Goal: Task Accomplishment & Management: Manage account settings

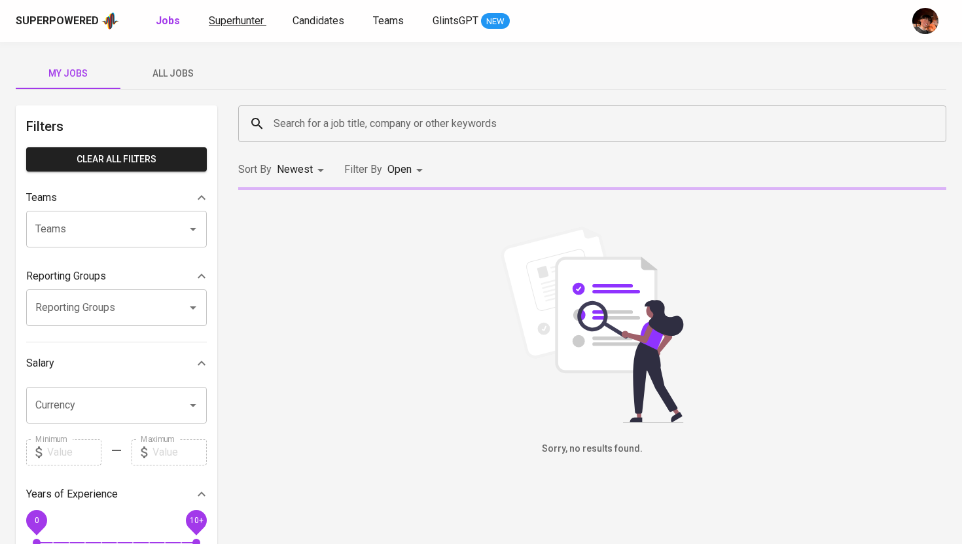
click at [238, 26] on span "Superhunter" at bounding box center [236, 20] width 55 height 12
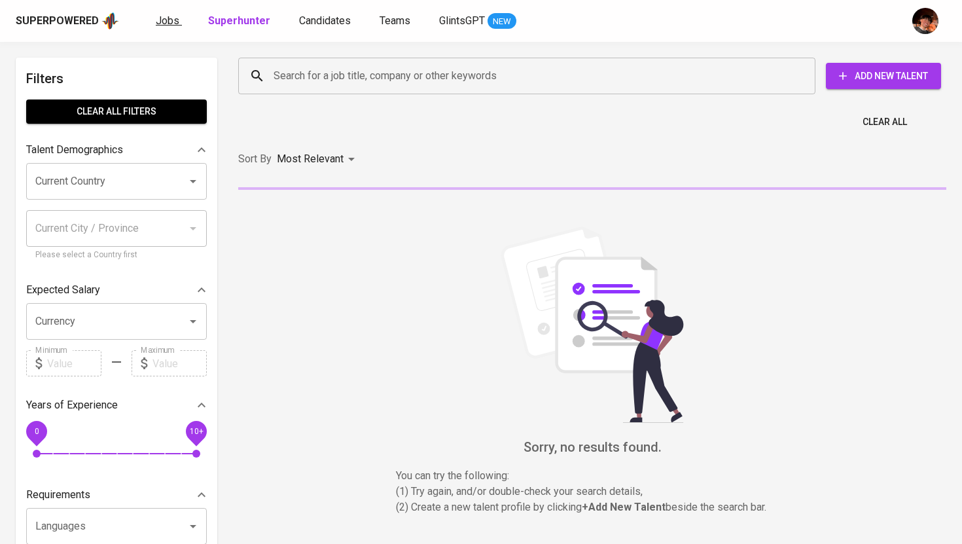
click at [166, 26] on span "Jobs" at bounding box center [168, 20] width 24 height 12
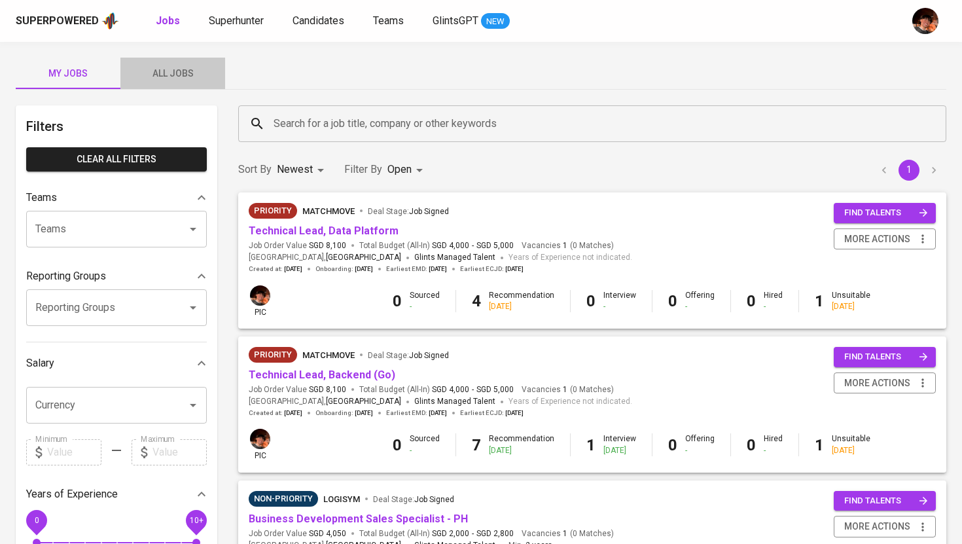
click at [169, 73] on span "All Jobs" at bounding box center [172, 73] width 89 height 16
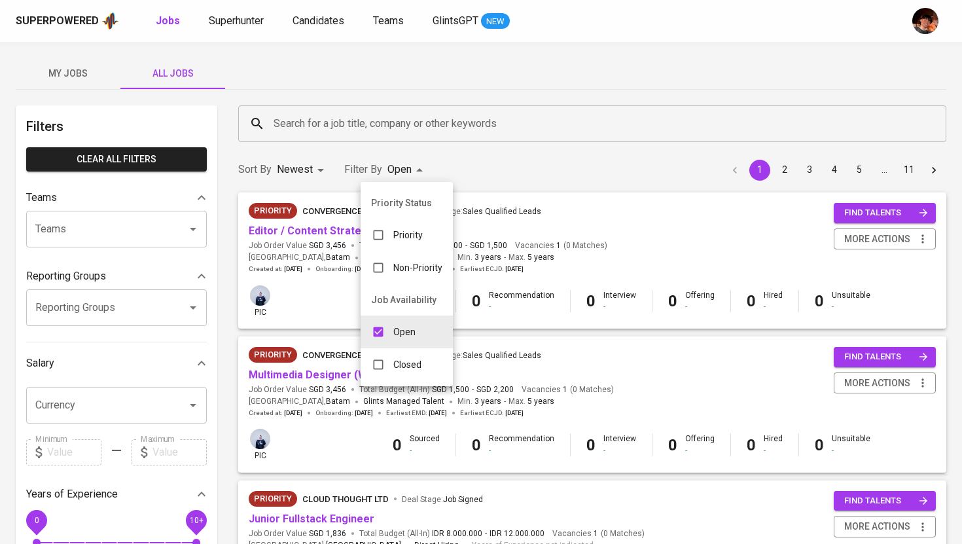
click at [420, 370] on p "Closed" at bounding box center [407, 364] width 28 height 13
type input "OPEN,CLOSE"
checkbox input "true"
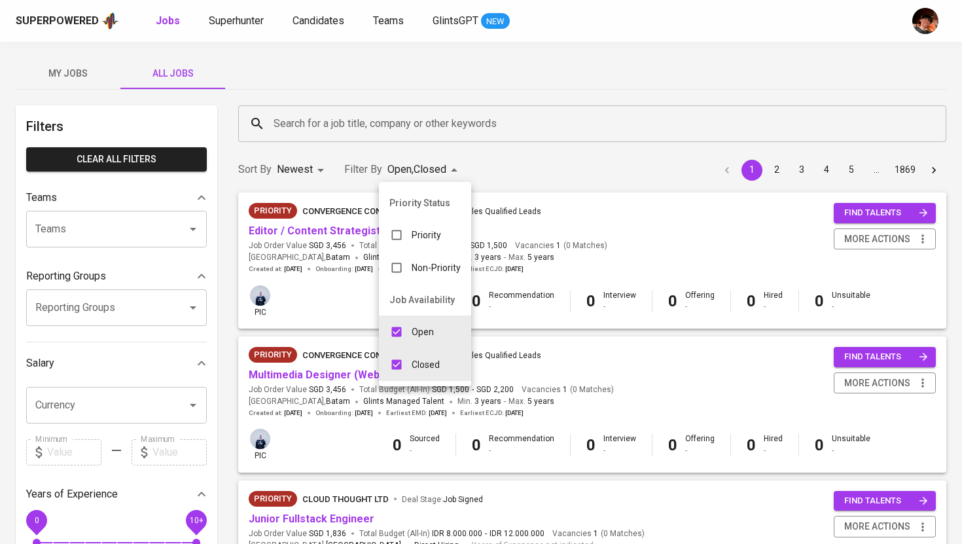
click at [375, 120] on div at bounding box center [481, 272] width 962 height 544
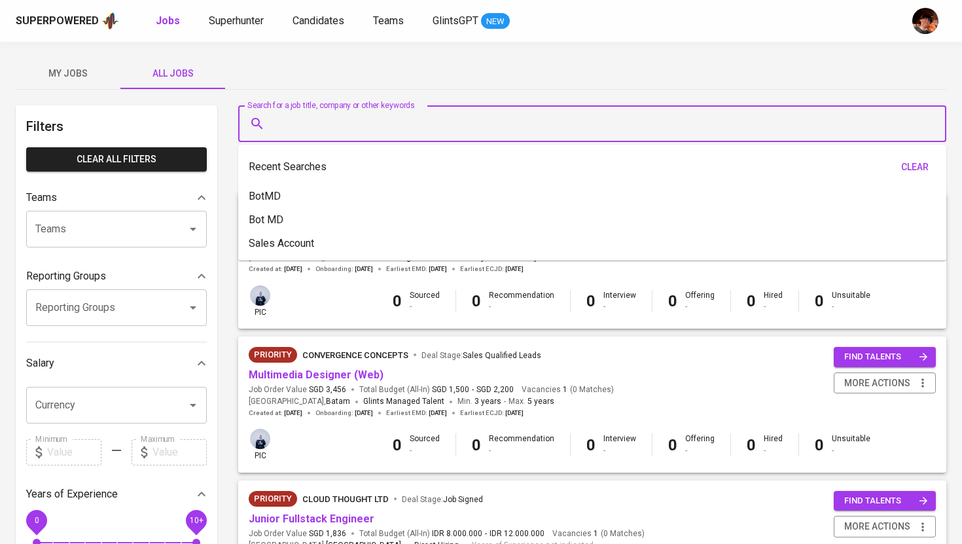
click at [373, 126] on input "Search for a job title, company or other keywords" at bounding box center [595, 123] width 651 height 25
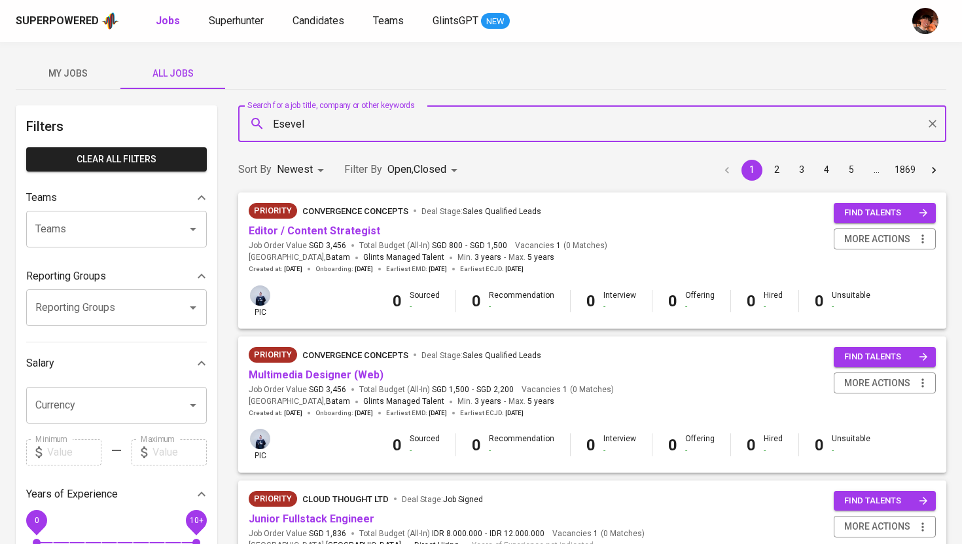
type input "Esevel"
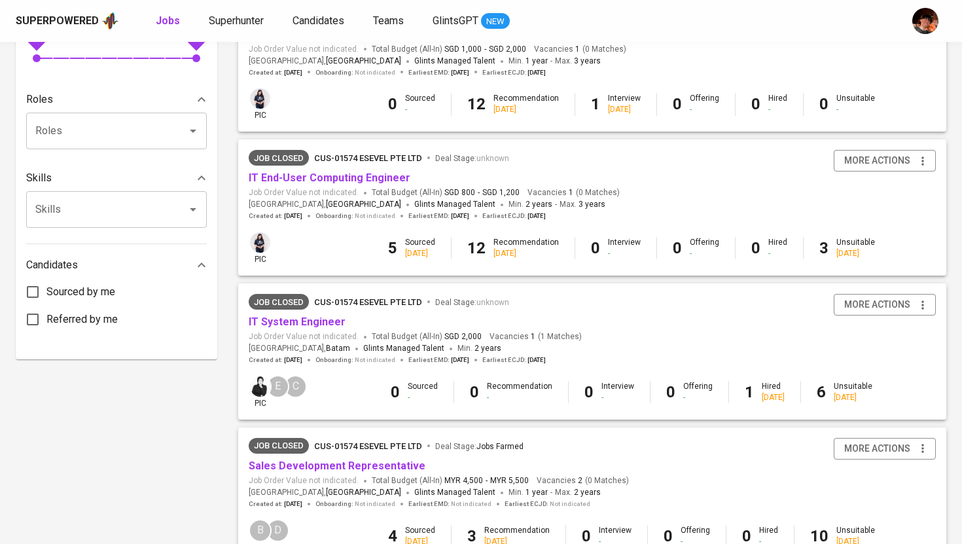
scroll to position [465, 0]
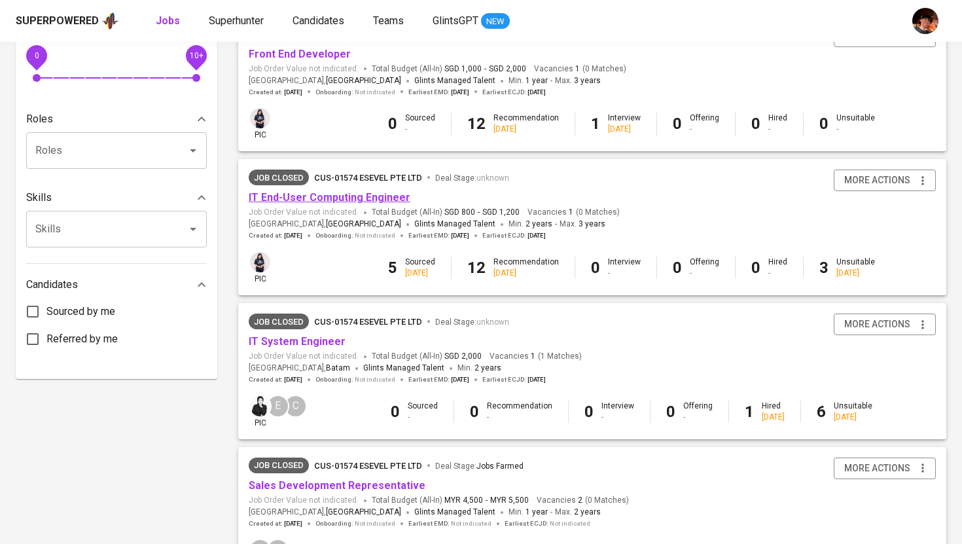
click at [375, 203] on link "IT End-User Computing Engineer" at bounding box center [330, 197] width 162 height 12
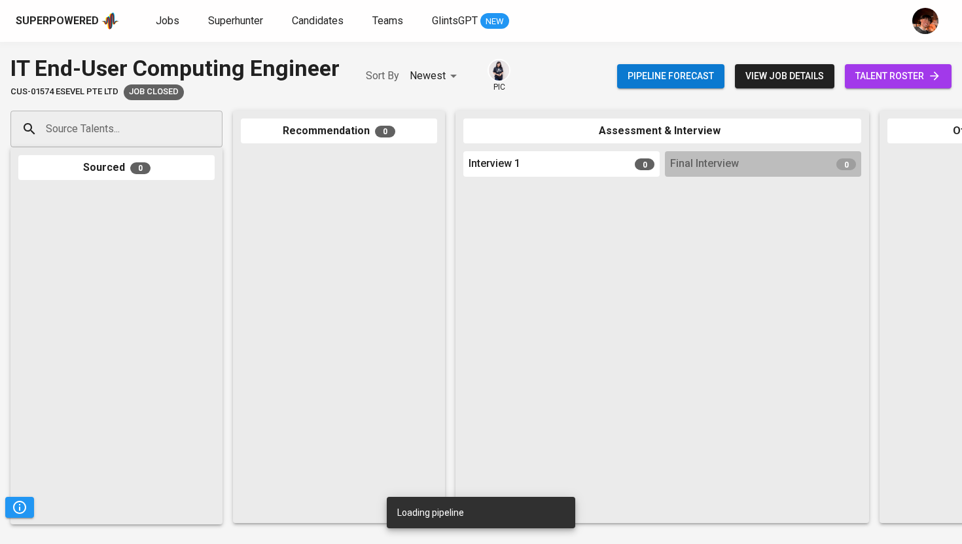
click at [897, 80] on span "talent roster" at bounding box center [898, 76] width 86 height 16
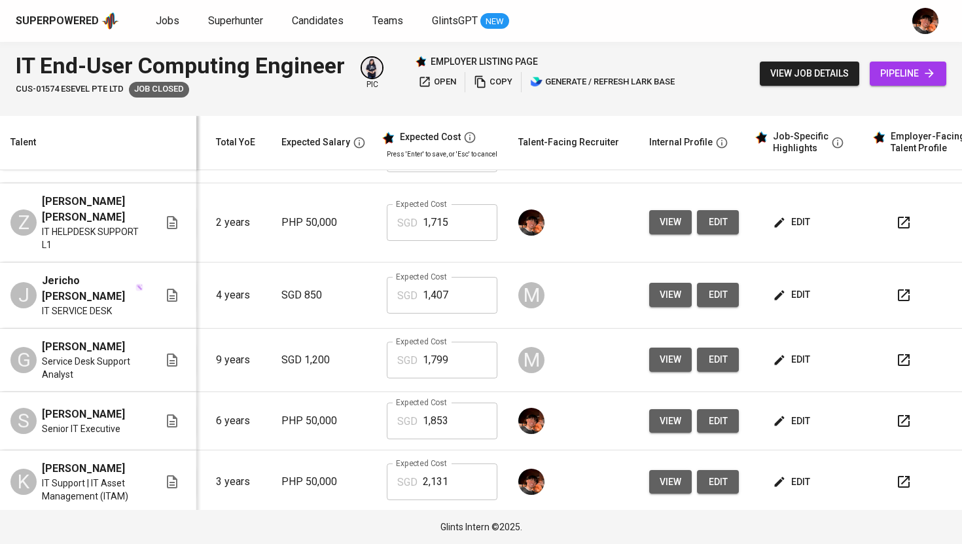
scroll to position [0, 158]
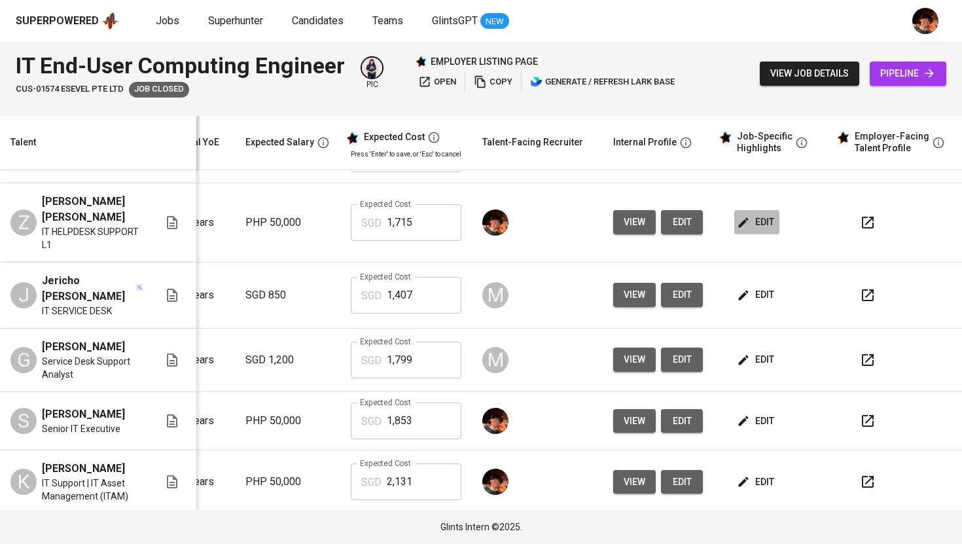
click at [745, 234] on button "edit" at bounding box center [756, 222] width 45 height 24
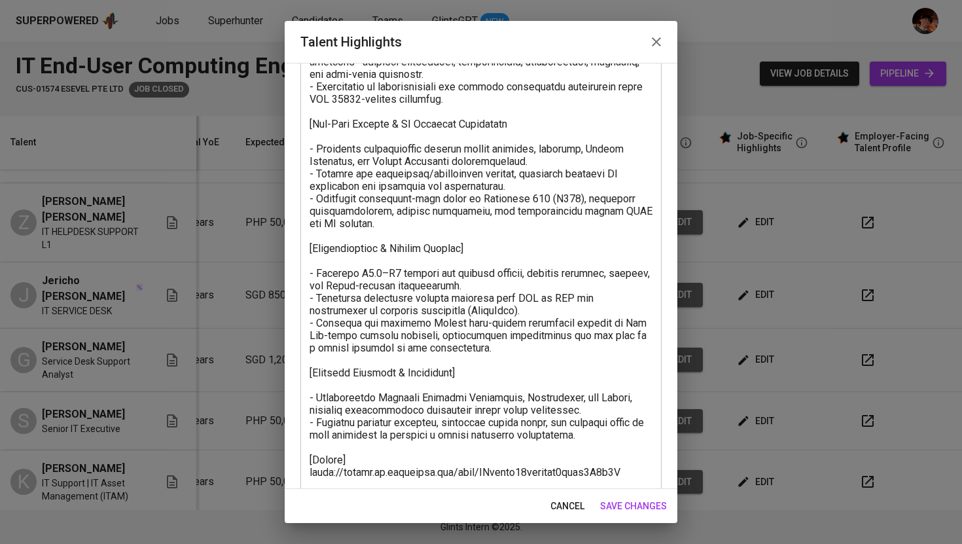
scroll to position [541, 0]
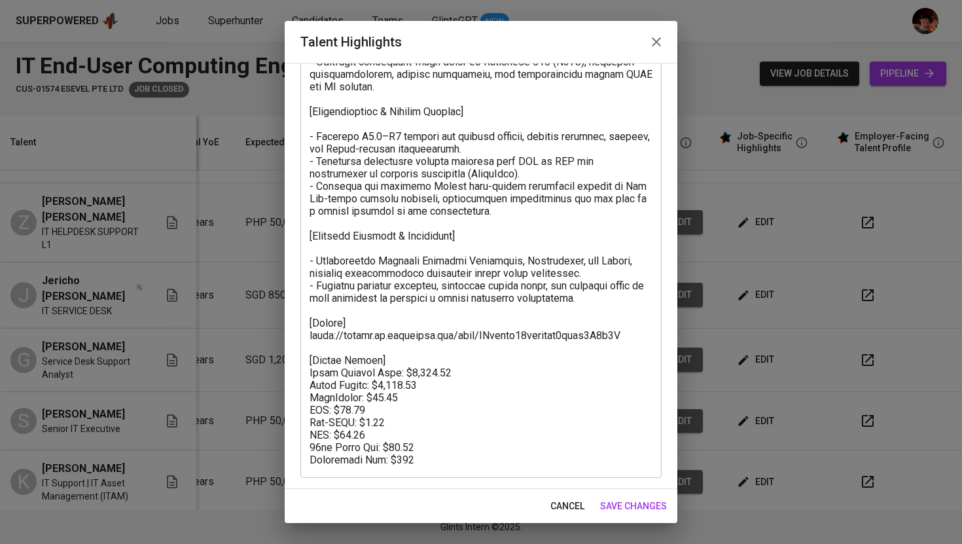
click at [649, 45] on icon "button" at bounding box center [657, 42] width 16 height 16
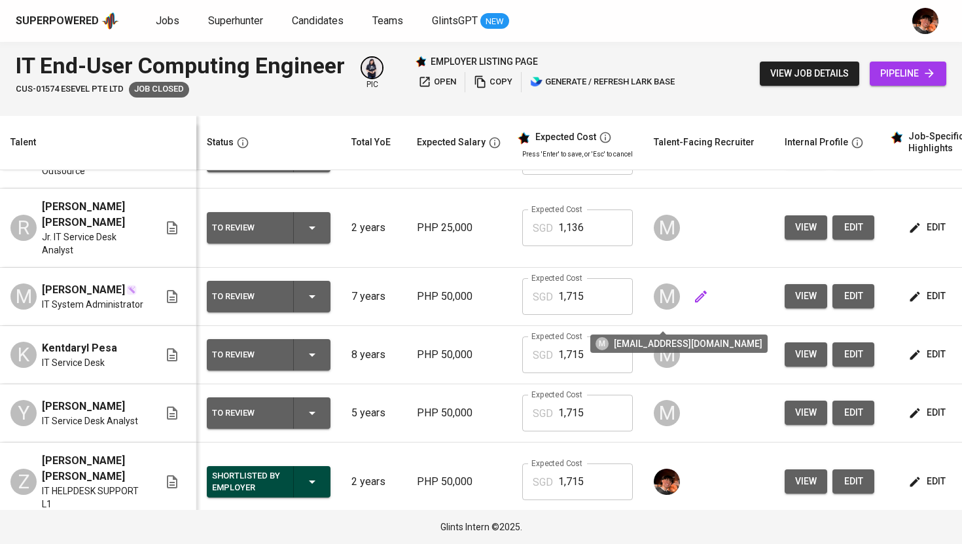
scroll to position [0, 0]
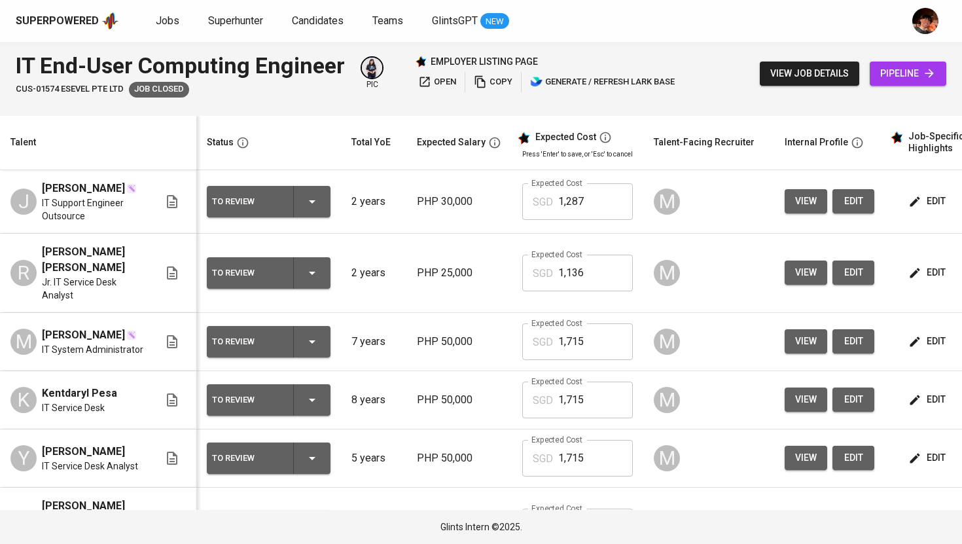
click at [921, 209] on span "edit" at bounding box center [928, 201] width 35 height 16
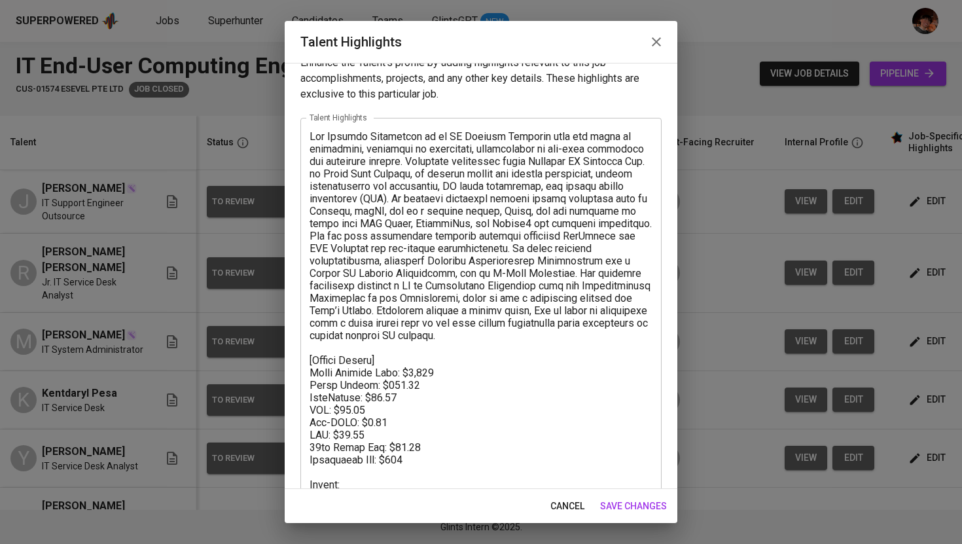
scroll to position [12, 0]
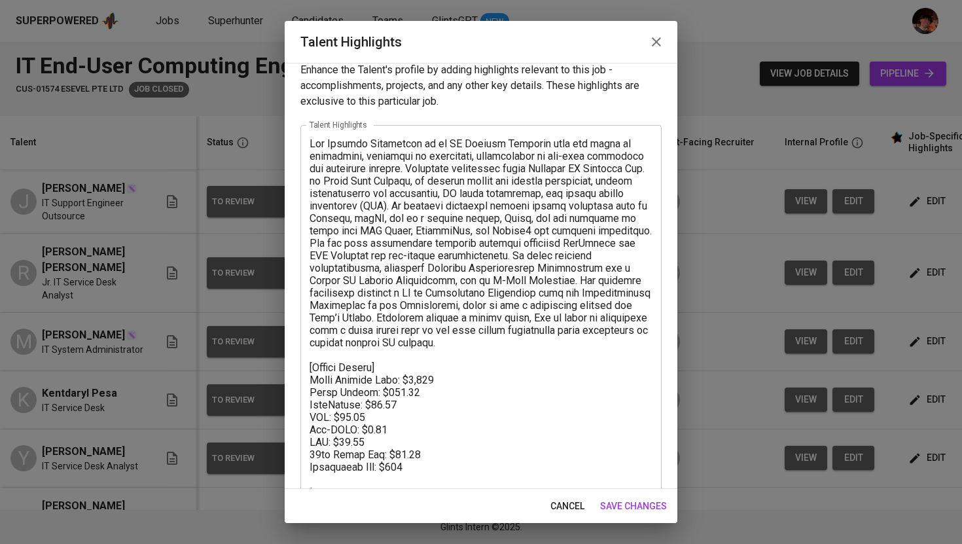
click at [664, 44] on icon "button" at bounding box center [657, 42] width 16 height 16
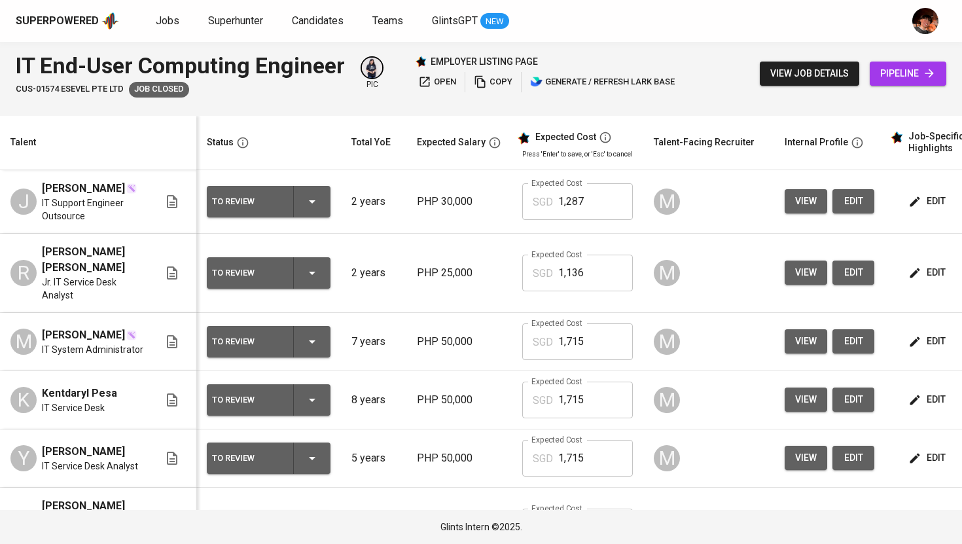
click at [929, 281] on span "edit" at bounding box center [928, 272] width 35 height 16
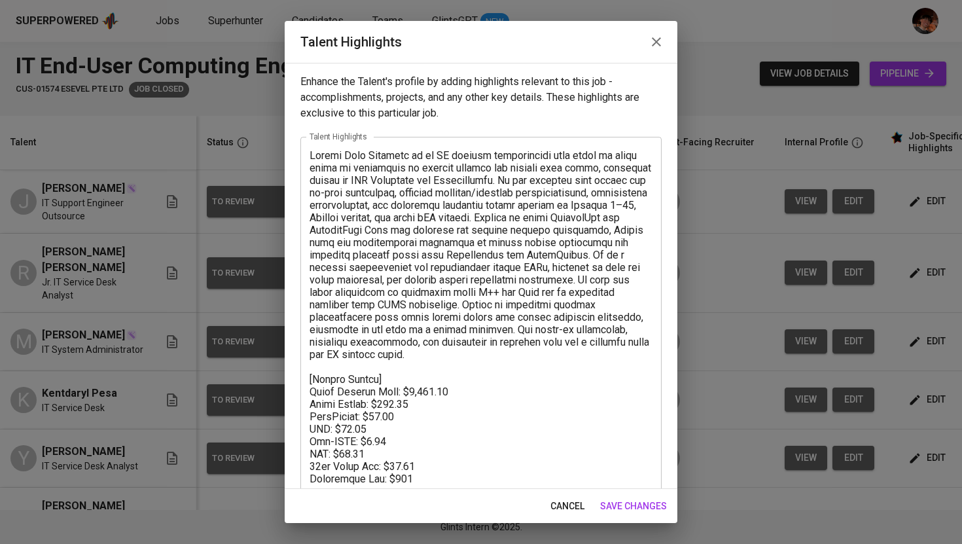
click at [658, 41] on icon "button" at bounding box center [657, 42] width 16 height 16
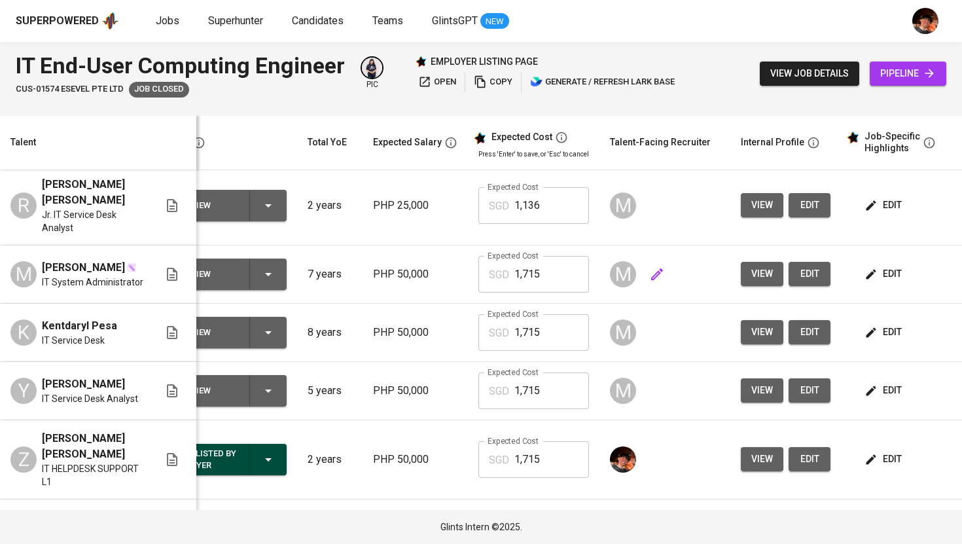
scroll to position [0, 59]
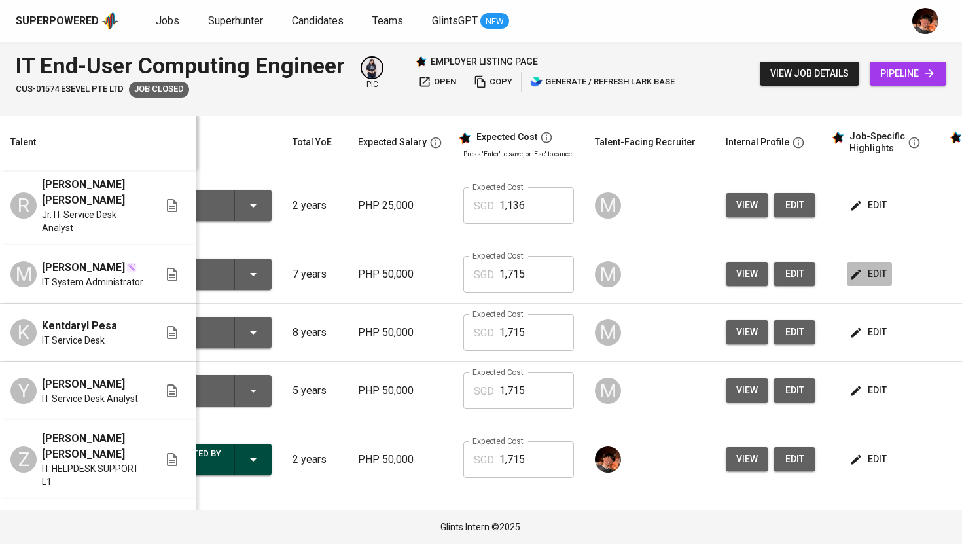
click at [868, 282] on span "edit" at bounding box center [869, 274] width 35 height 16
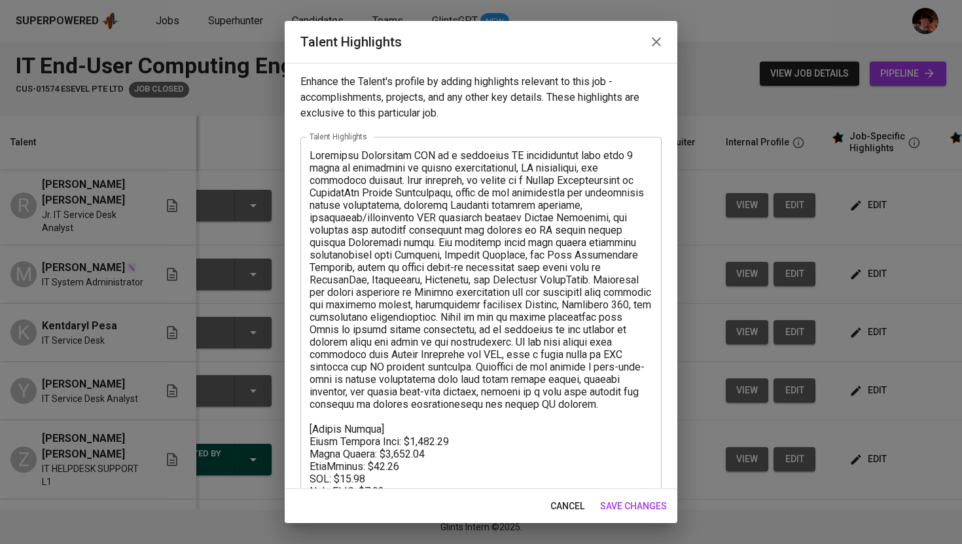
click at [658, 45] on icon "button" at bounding box center [657, 42] width 16 height 16
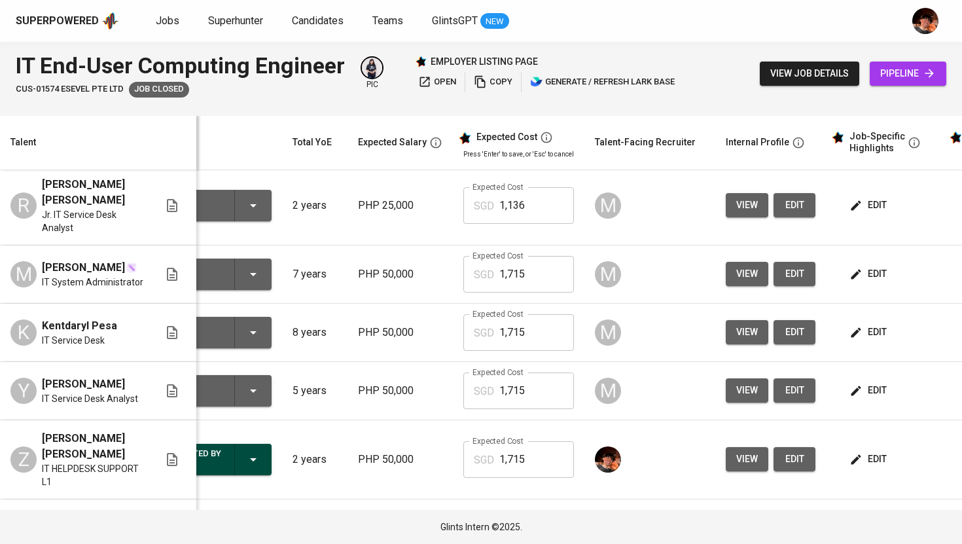
scroll to position [141, 59]
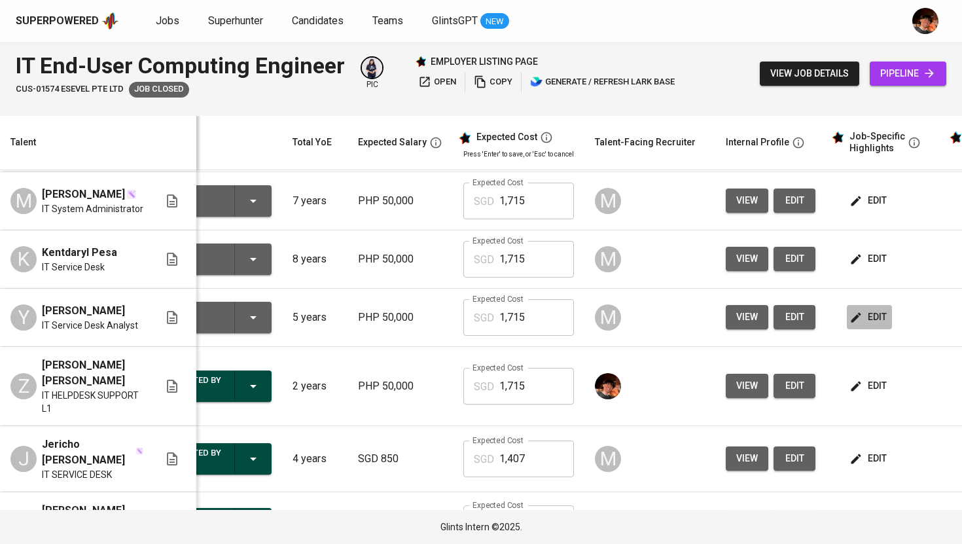
click at [865, 325] on span "edit" at bounding box center [869, 317] width 35 height 16
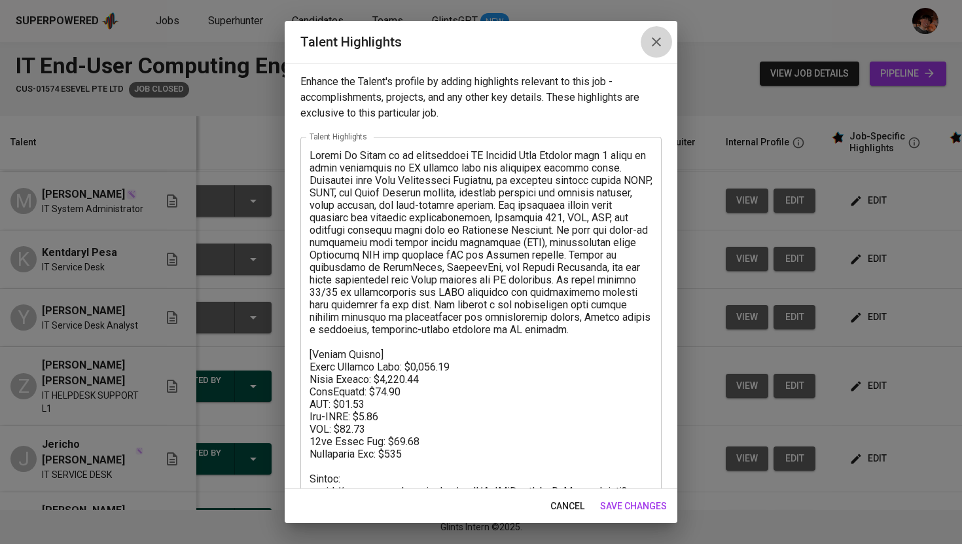
click at [657, 46] on icon "button" at bounding box center [657, 42] width 16 height 16
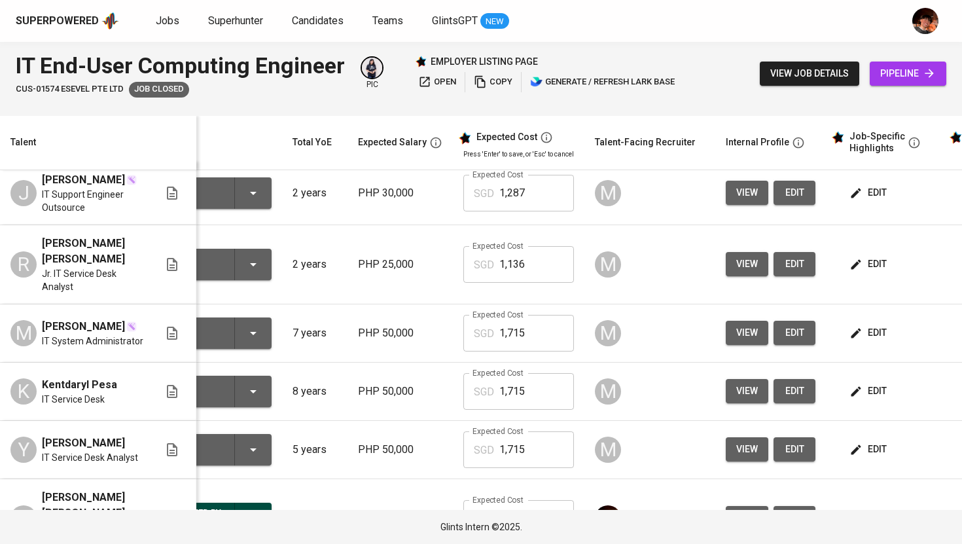
scroll to position [0, 59]
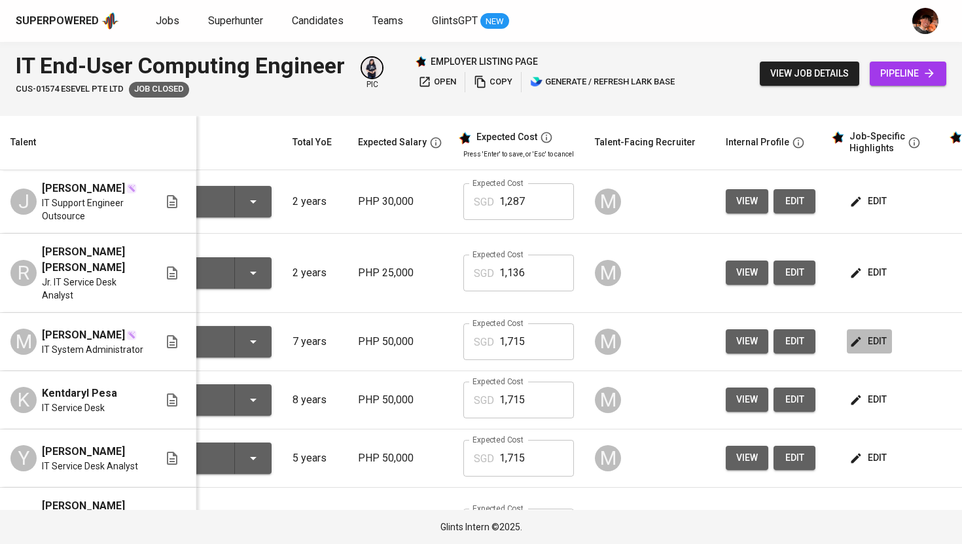
click at [875, 349] on span "edit" at bounding box center [869, 341] width 35 height 16
click at [869, 408] on span "edit" at bounding box center [869, 399] width 35 height 16
click at [861, 207] on span "edit" at bounding box center [869, 201] width 35 height 16
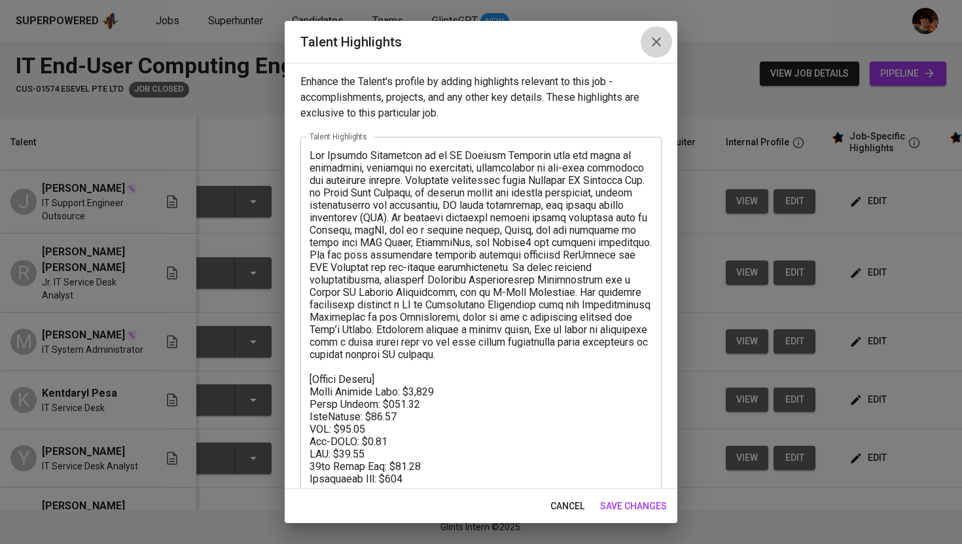
click at [658, 38] on icon "button" at bounding box center [657, 42] width 16 height 16
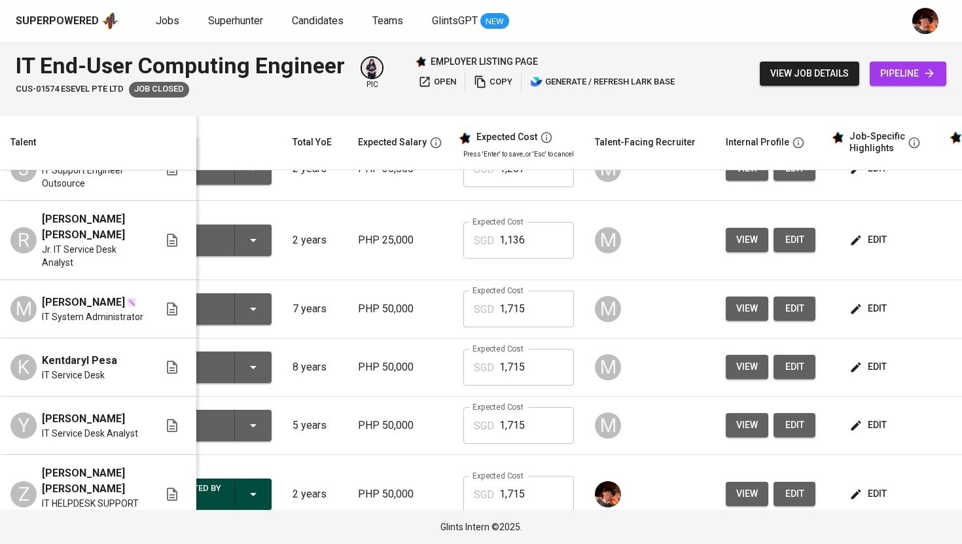
scroll to position [34, 59]
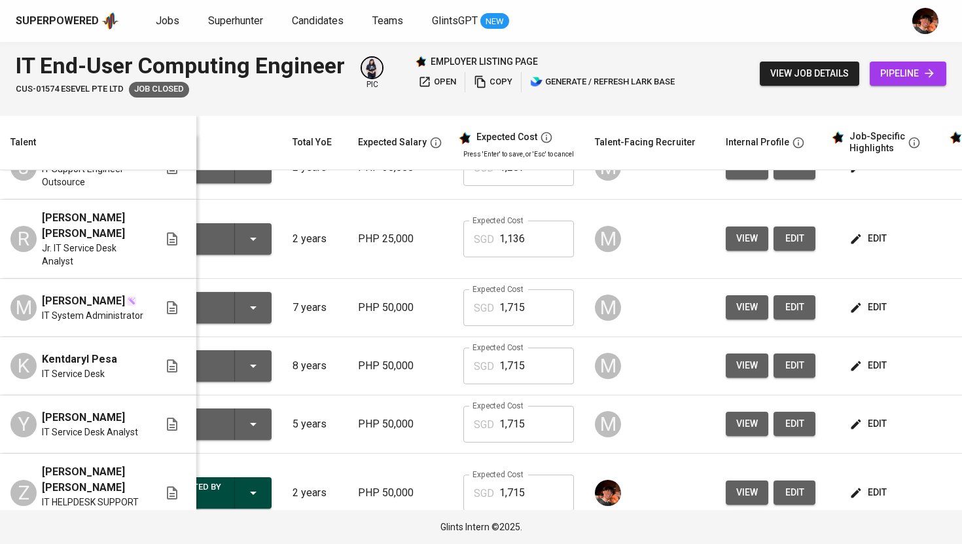
click at [857, 314] on icon "button" at bounding box center [856, 307] width 13 height 13
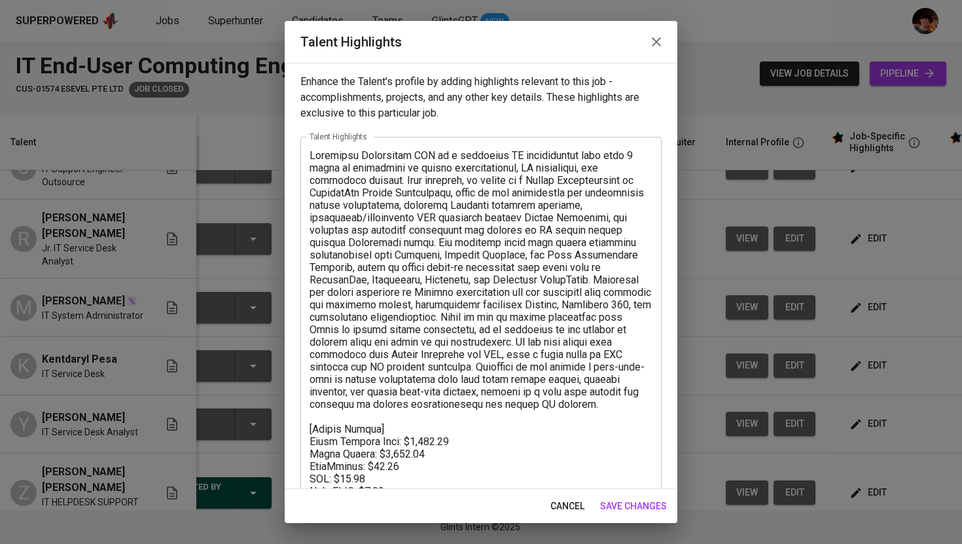
click at [520, 358] on textarea at bounding box center [481, 366] width 343 height 435
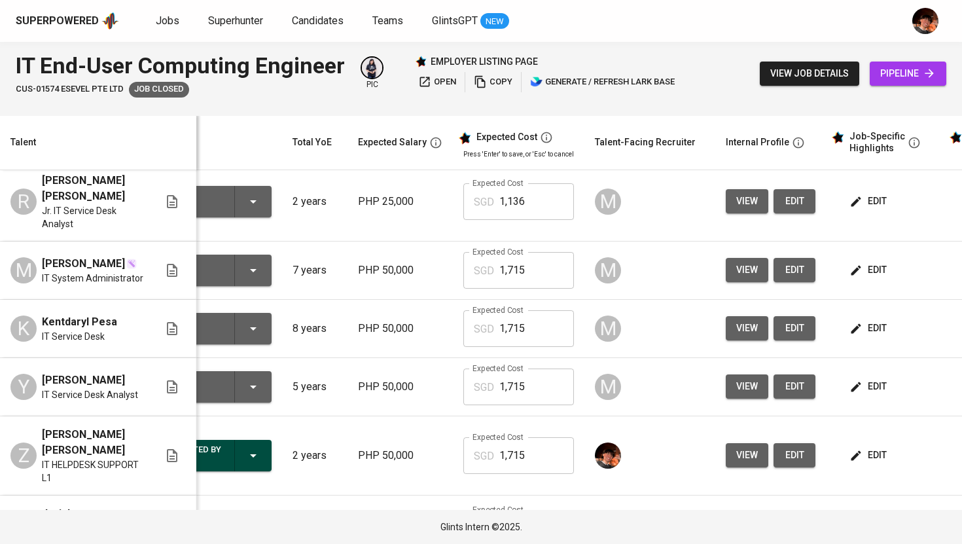
scroll to position [73, 59]
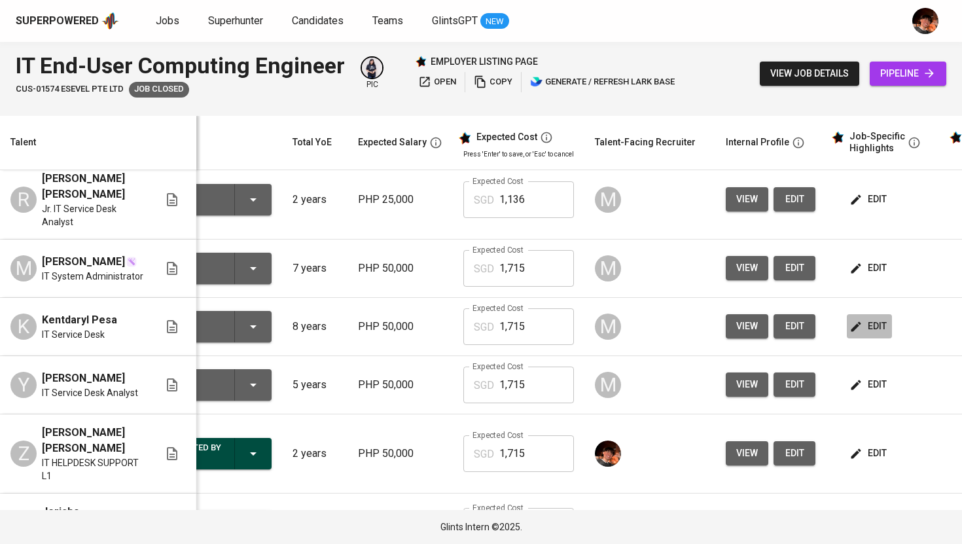
click at [866, 334] on span "edit" at bounding box center [869, 326] width 35 height 16
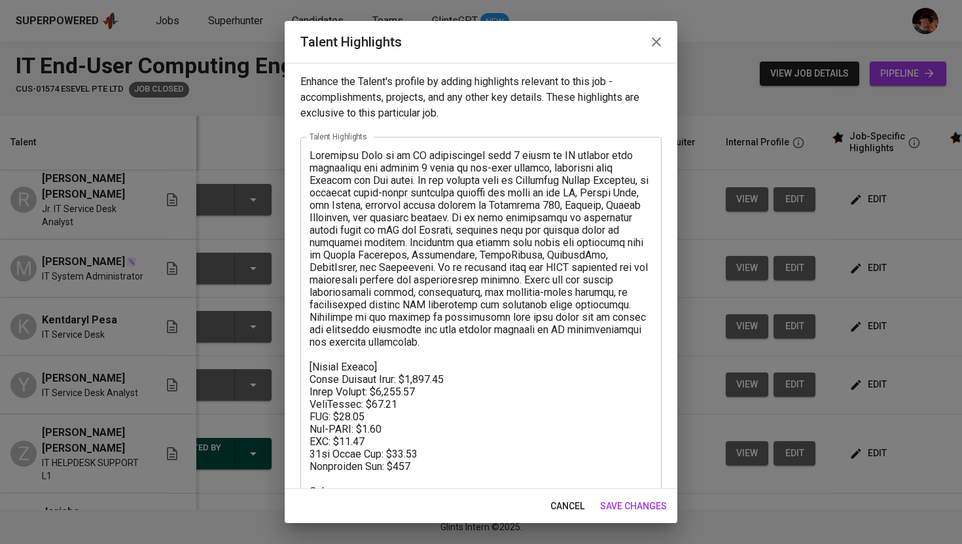
click at [657, 39] on icon "button" at bounding box center [657, 42] width 16 height 16
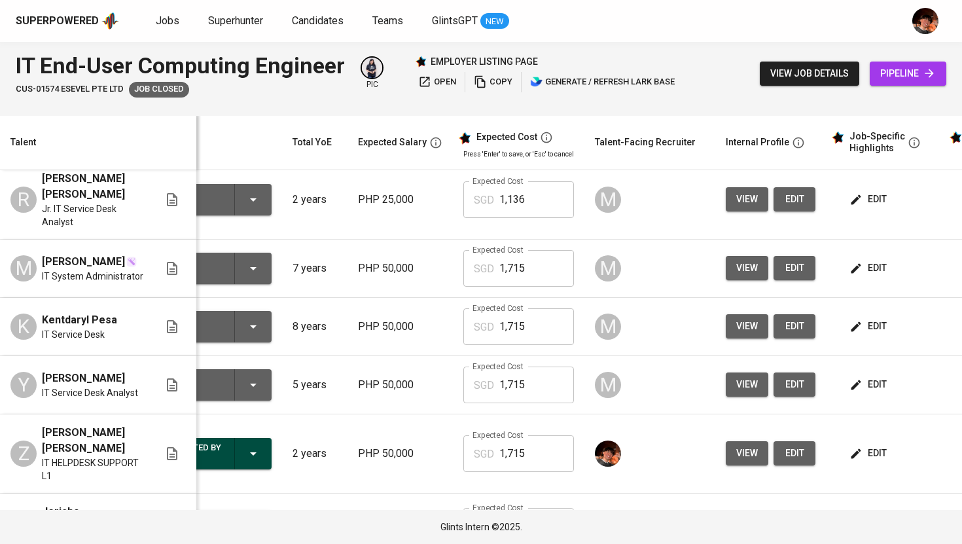
click at [870, 393] on span "edit" at bounding box center [869, 384] width 35 height 16
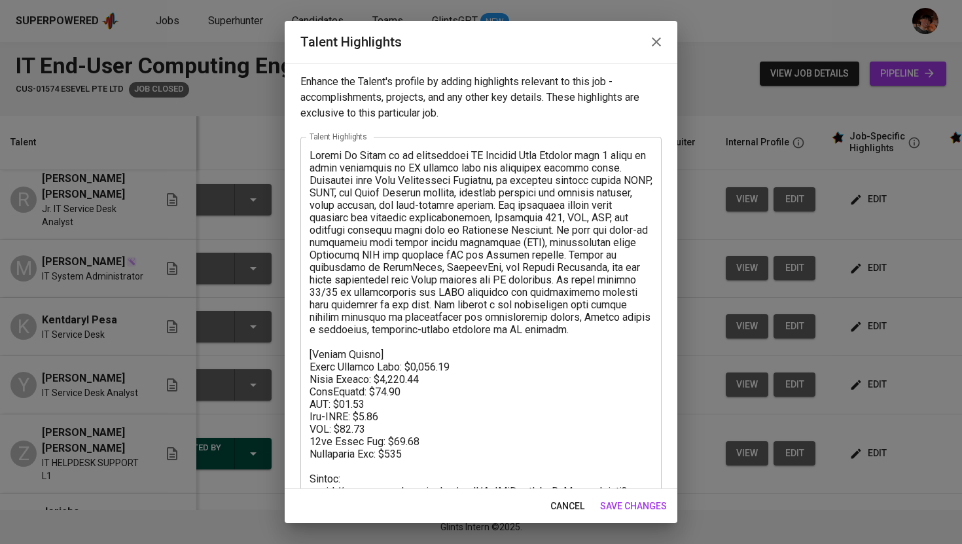
click at [658, 45] on icon "button" at bounding box center [657, 42] width 16 height 16
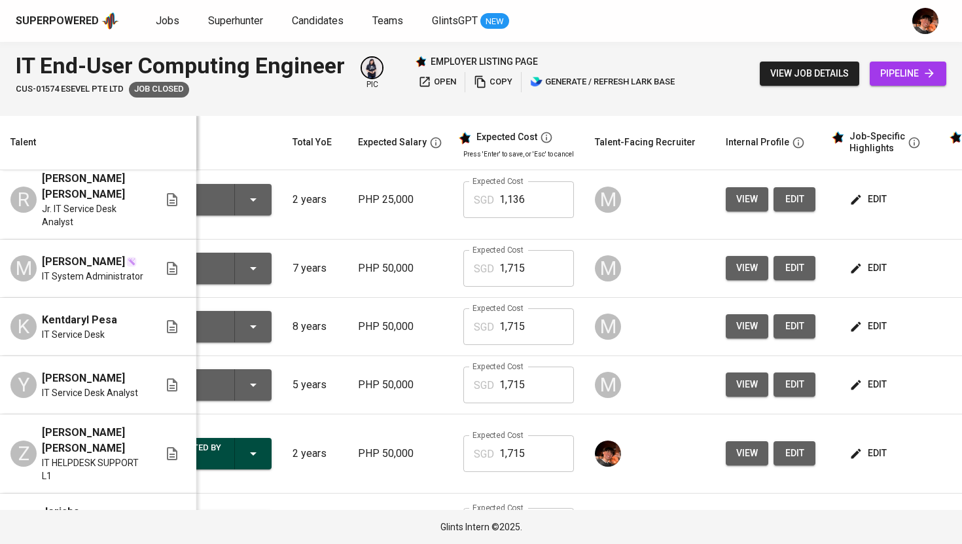
click at [743, 393] on span "view" at bounding box center [747, 384] width 22 height 16
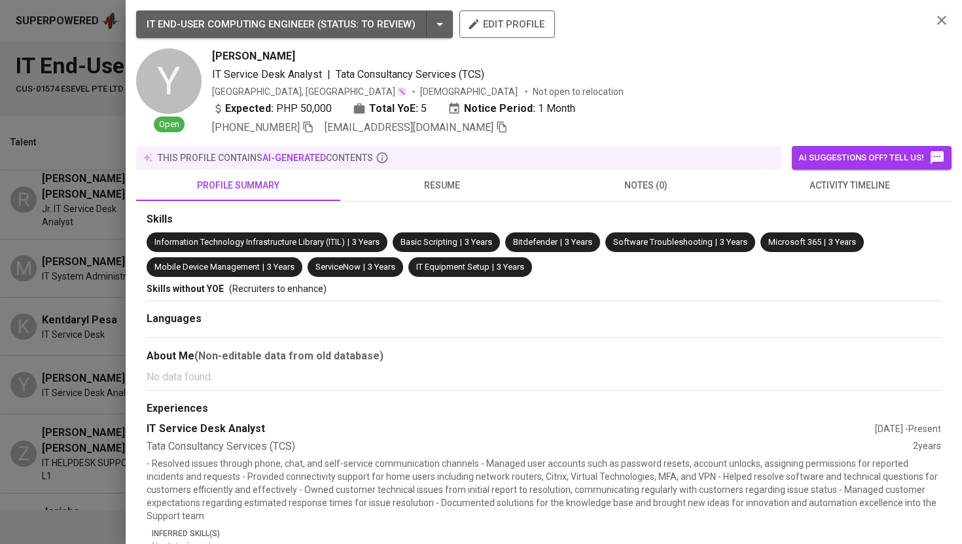
click at [634, 192] on span "notes (0)" at bounding box center [646, 185] width 188 height 16
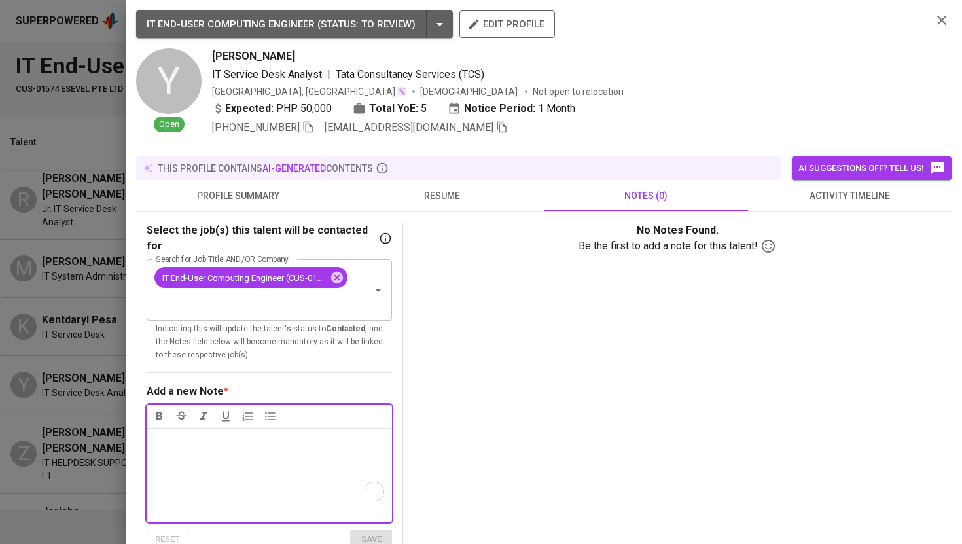
click at [802, 204] on button "activity timeline" at bounding box center [850, 195] width 204 height 31
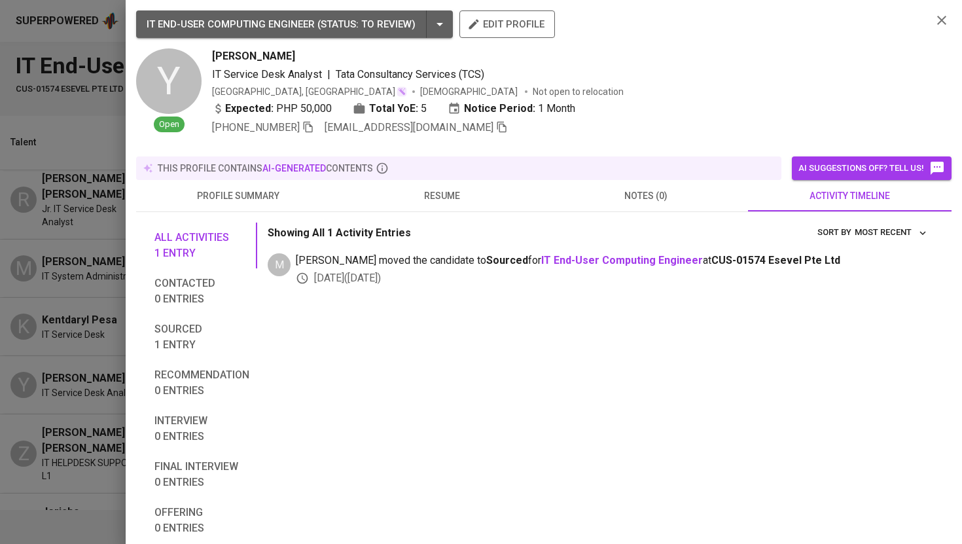
click at [941, 22] on icon "button" at bounding box center [942, 20] width 16 height 16
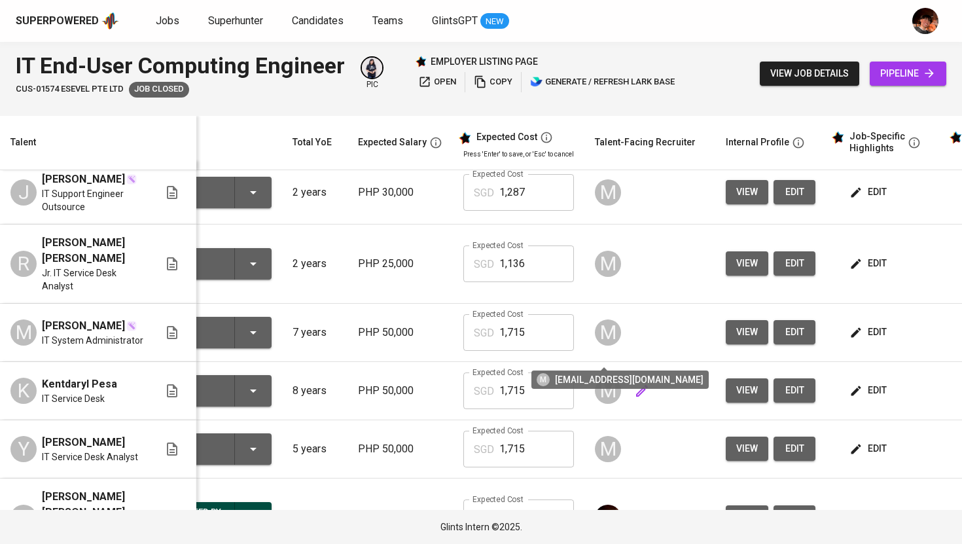
scroll to position [0, 59]
